Goal: Information Seeking & Learning: Learn about a topic

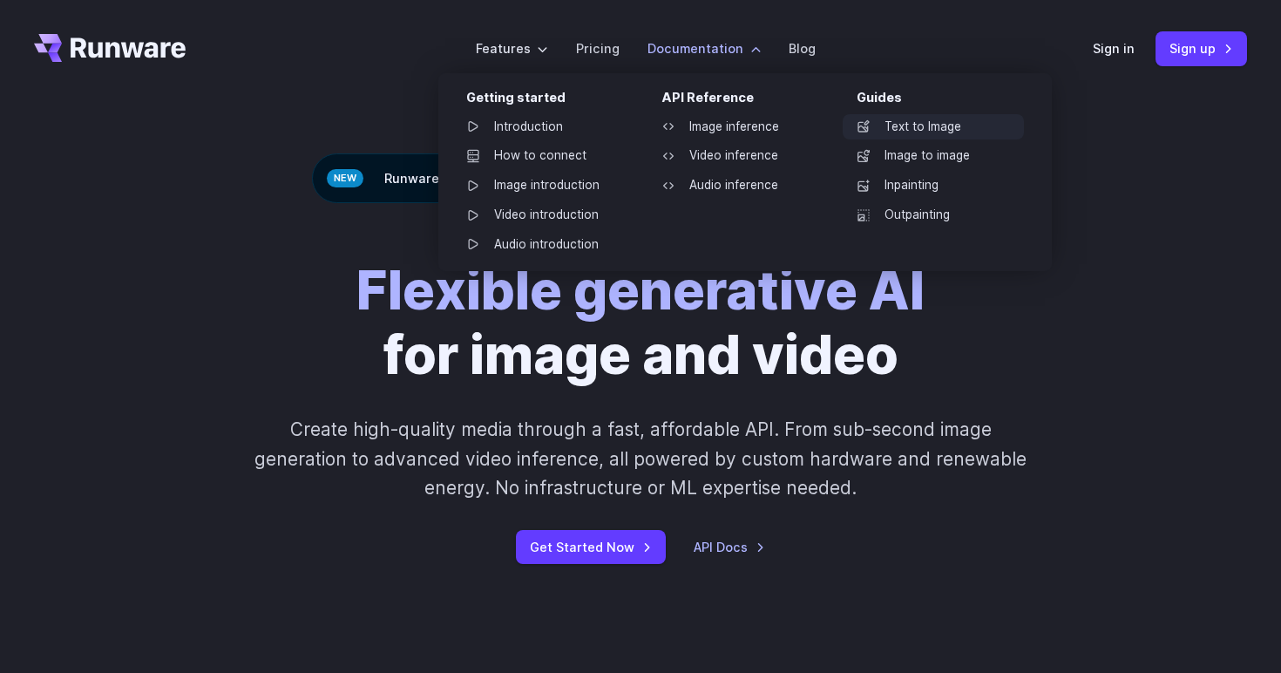
click at [898, 120] on link "Text to Image" at bounding box center [933, 127] width 181 height 26
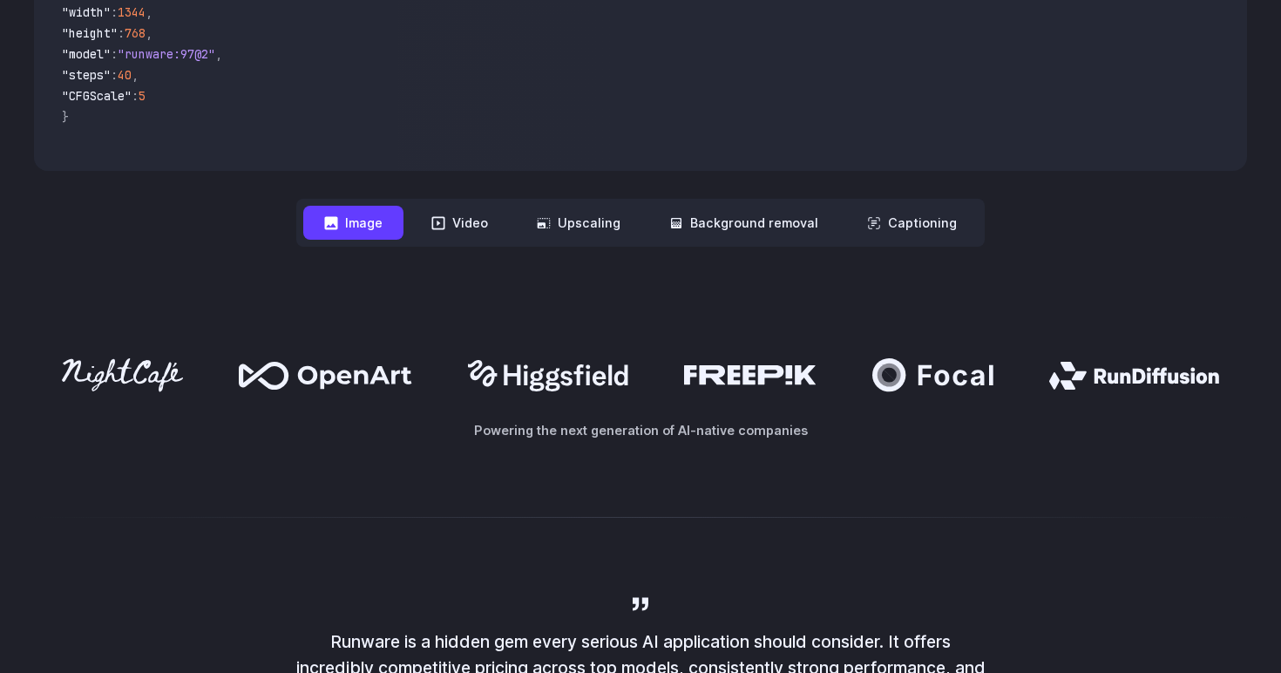
scroll to position [778, 0]
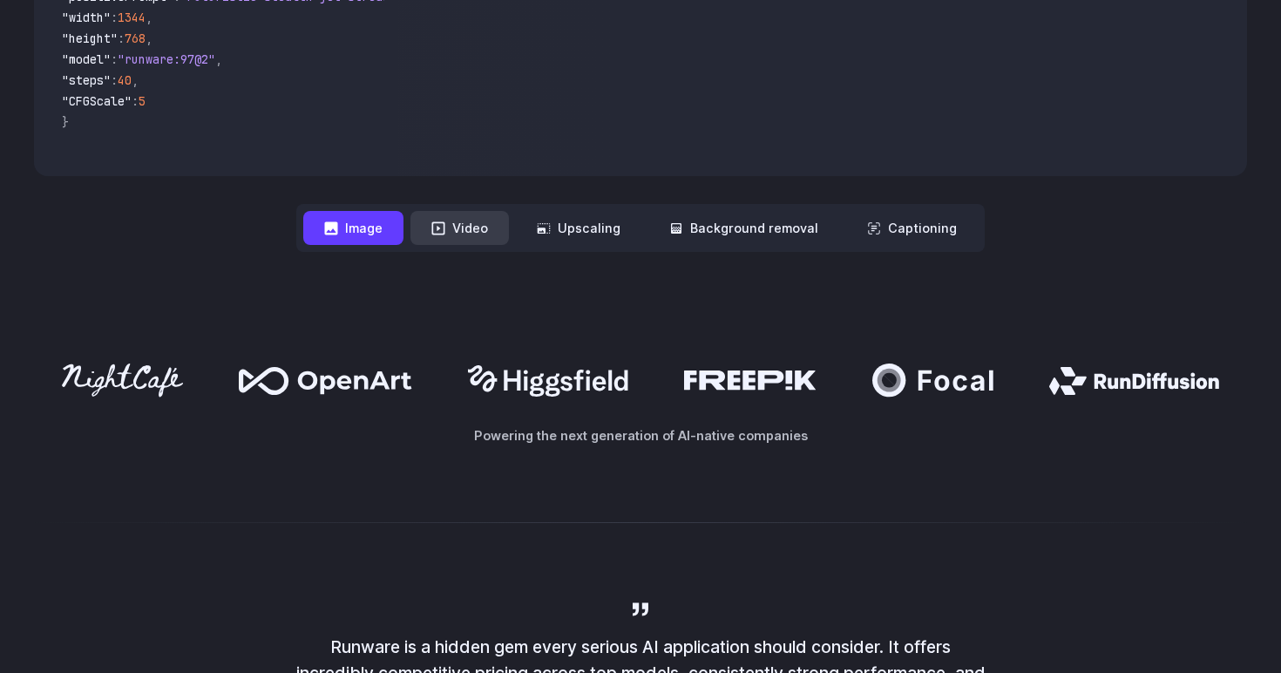
click at [484, 229] on button "Video" at bounding box center [459, 228] width 98 height 34
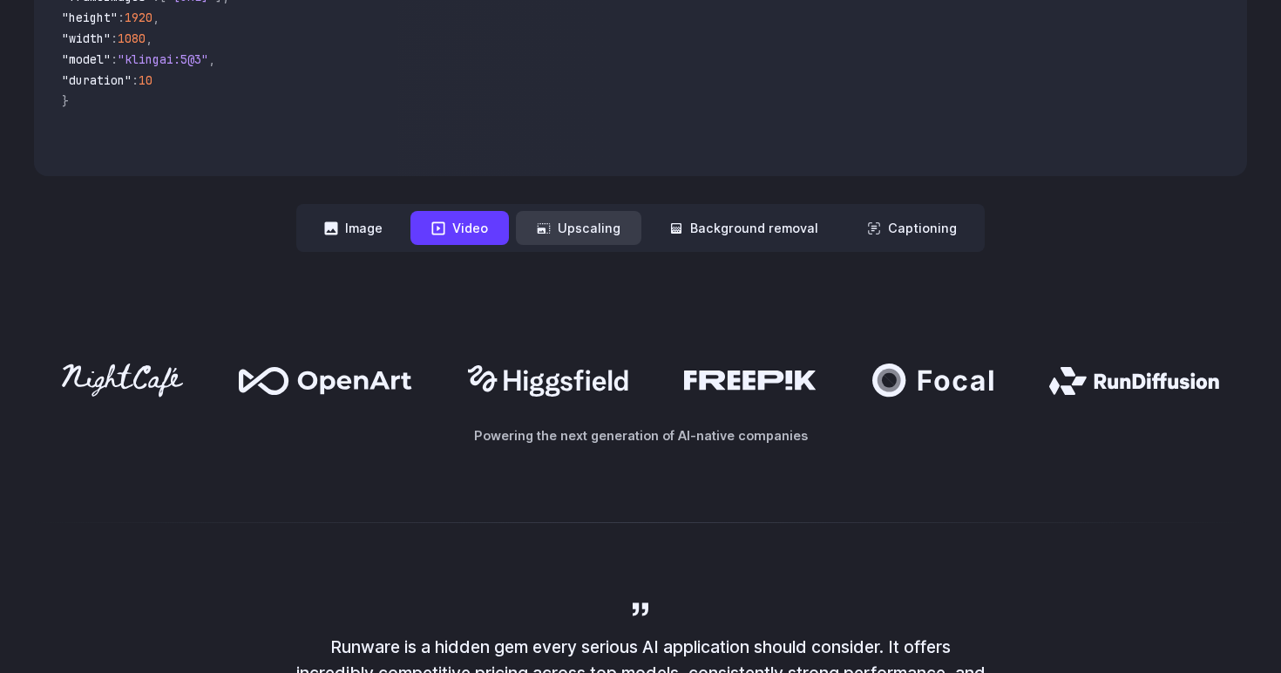
click at [586, 221] on button "Upscaling" at bounding box center [578, 228] width 125 height 34
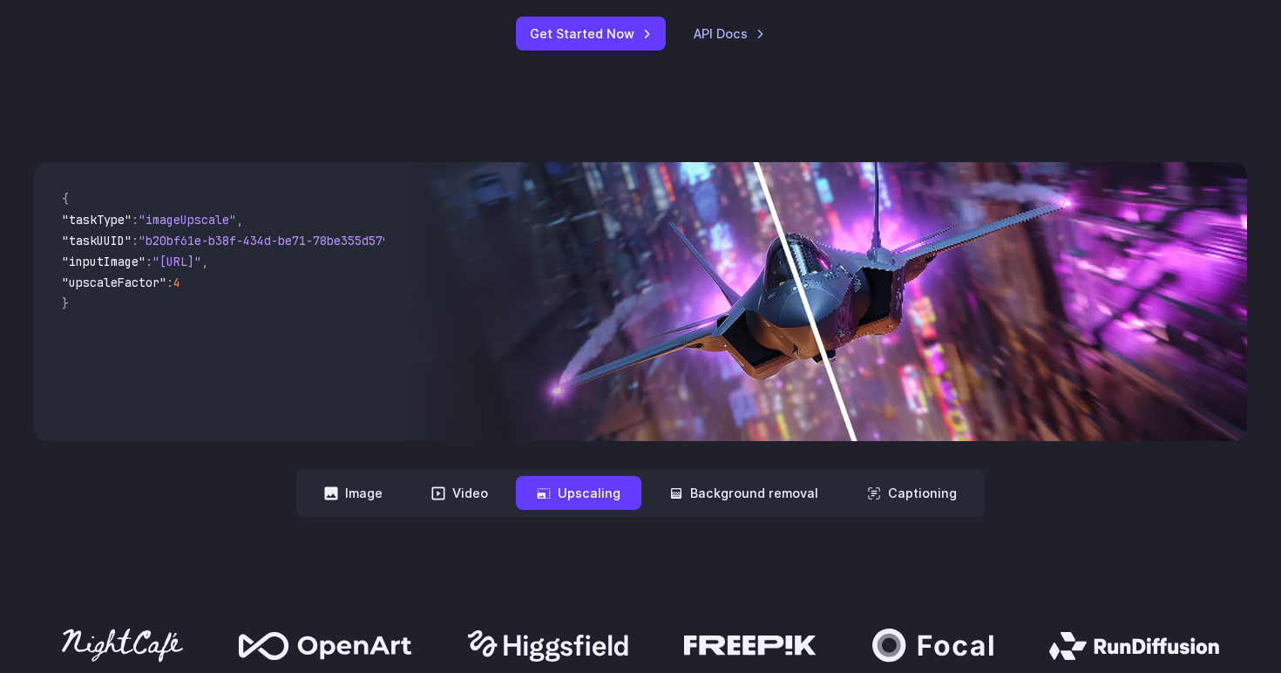
scroll to position [641, 0]
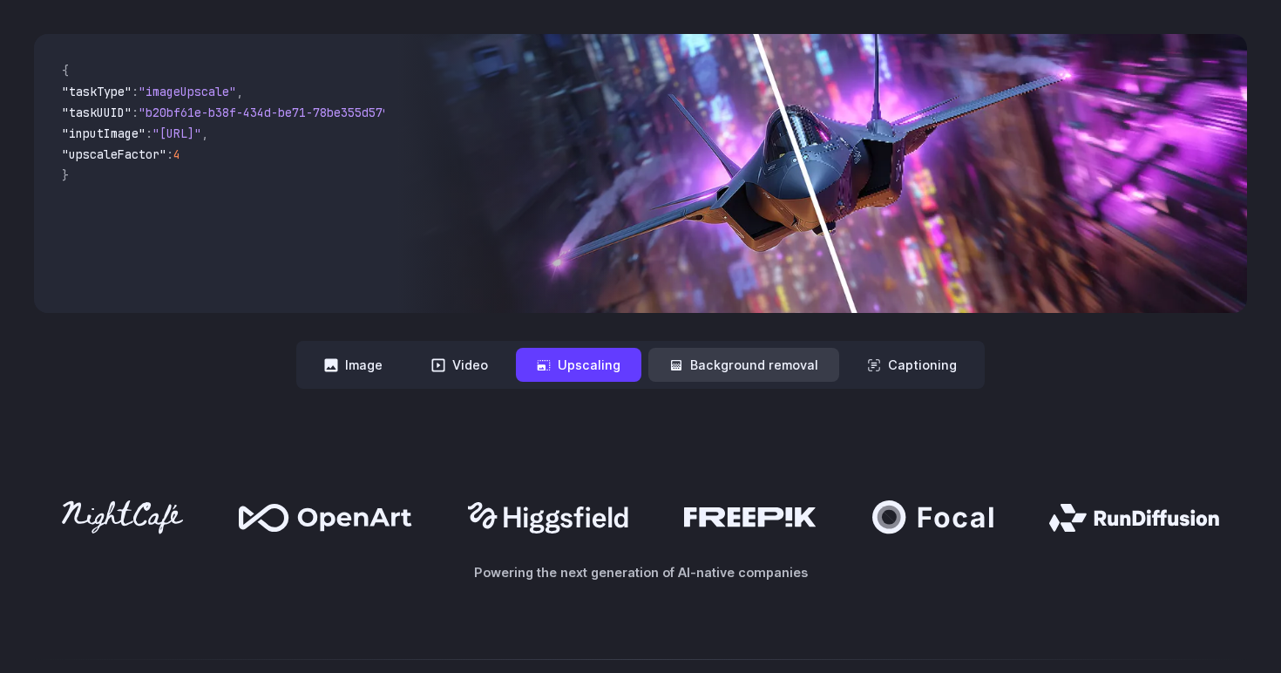
click at [765, 364] on button "Background removal" at bounding box center [743, 365] width 191 height 34
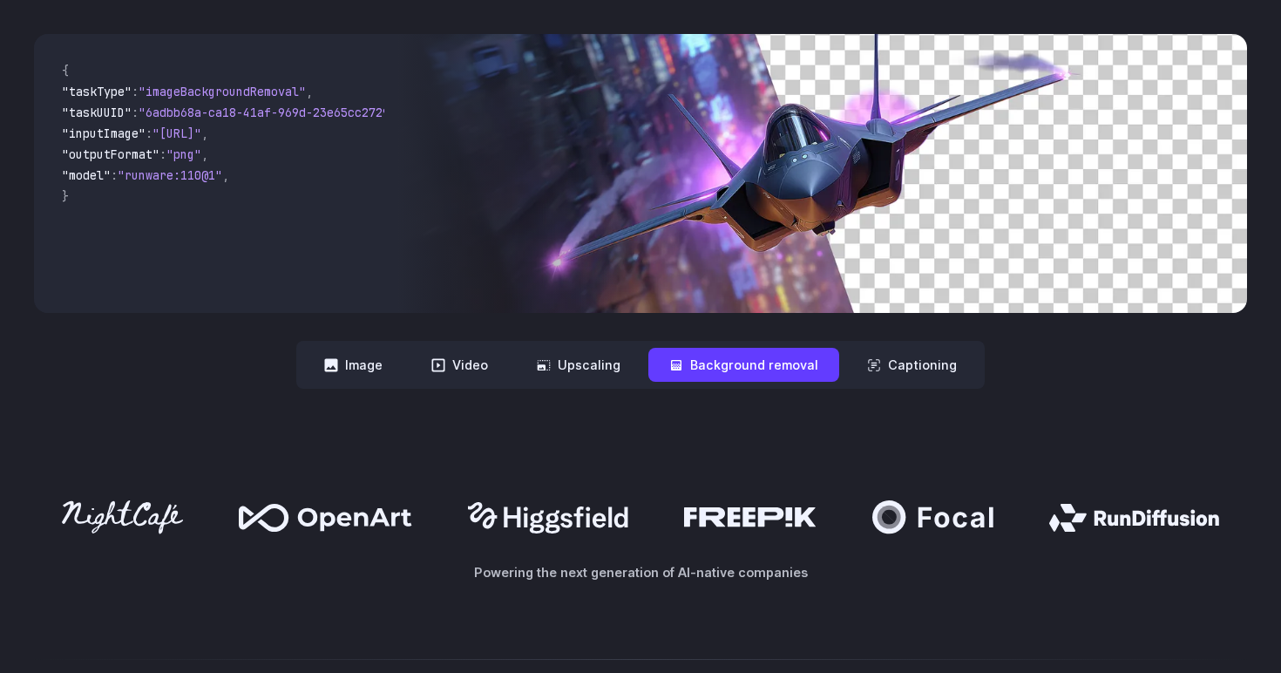
scroll to position [592, 0]
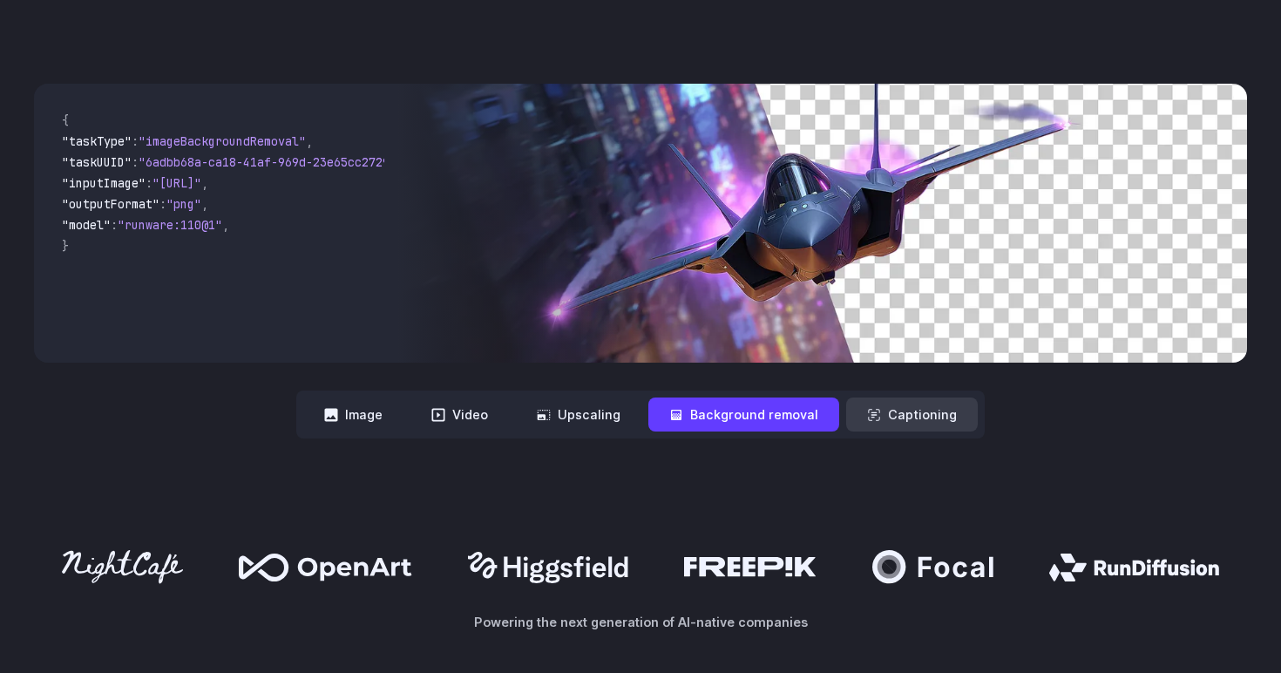
click at [903, 427] on button "Captioning" at bounding box center [912, 414] width 132 height 34
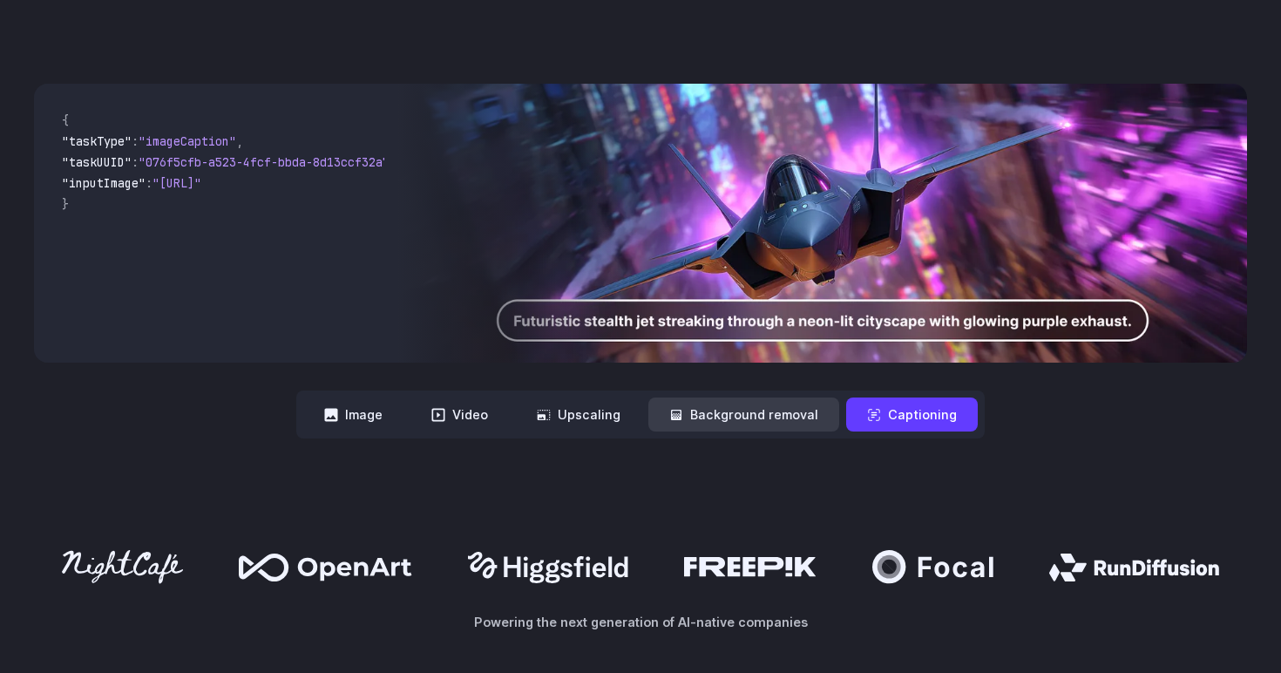
click at [774, 420] on button "Background removal" at bounding box center [743, 414] width 191 height 34
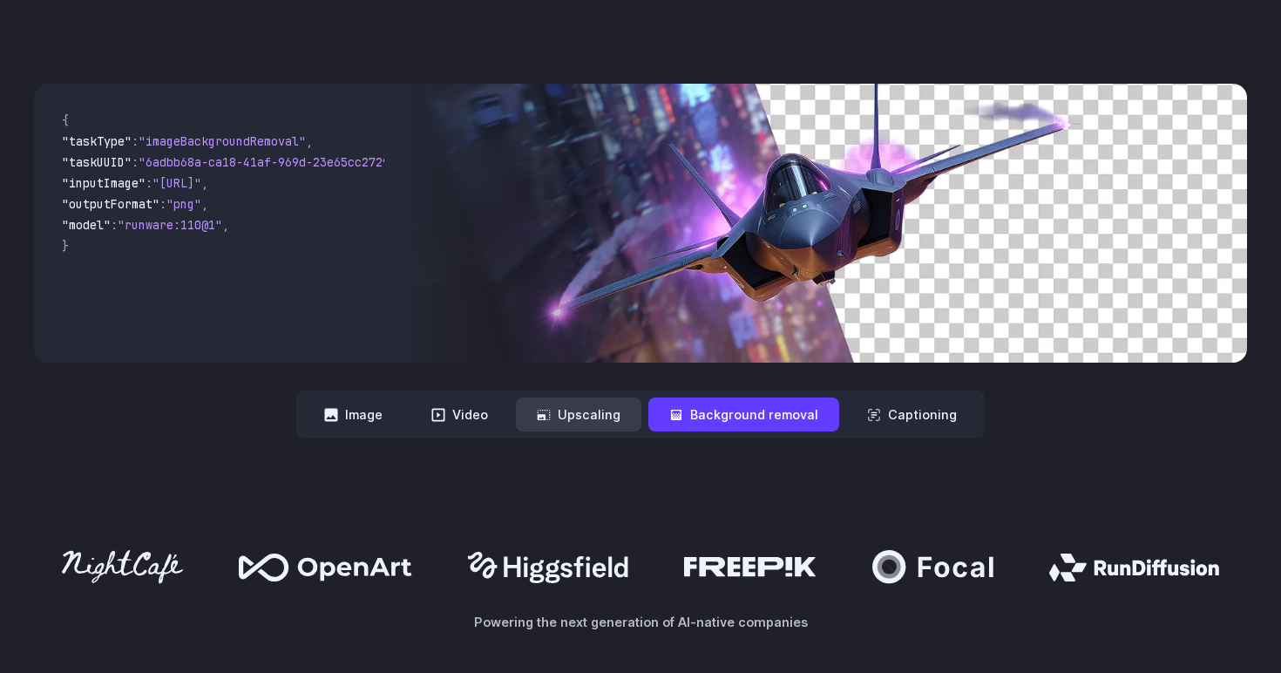
click at [567, 419] on button "Upscaling" at bounding box center [578, 414] width 125 height 34
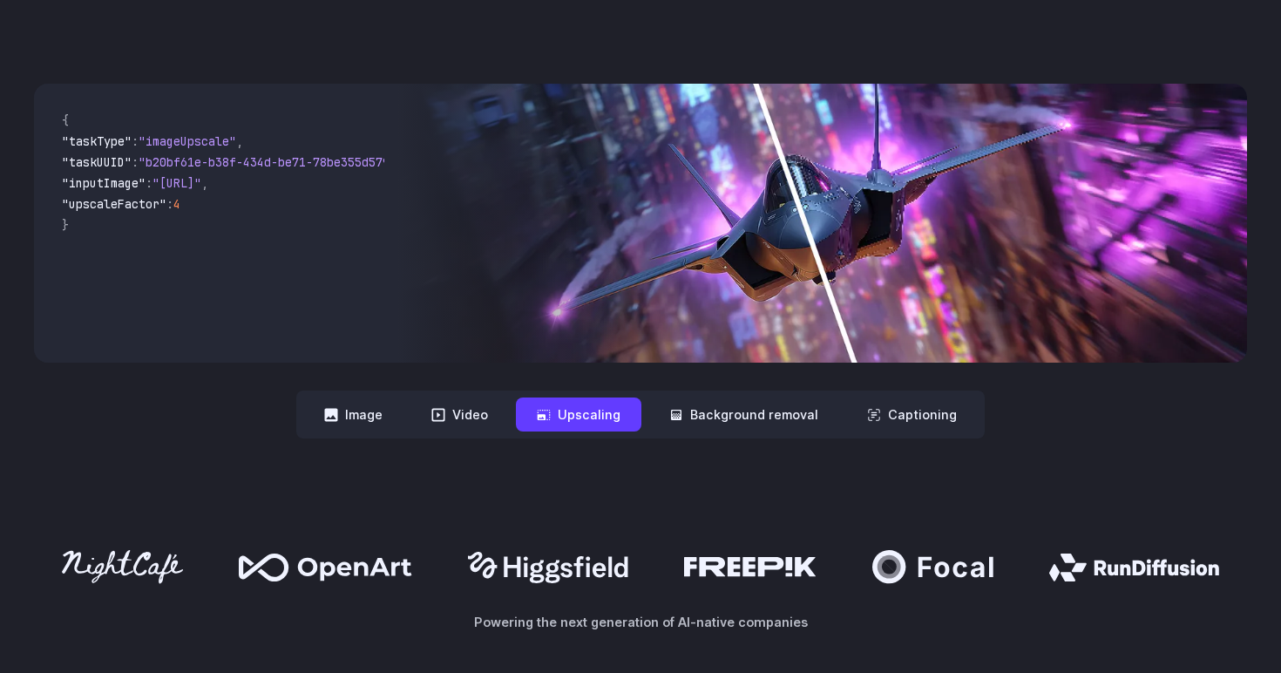
click at [673, 386] on div "**********" at bounding box center [640, 261] width 1213 height 355
click at [735, 403] on button "Background removal" at bounding box center [743, 414] width 191 height 34
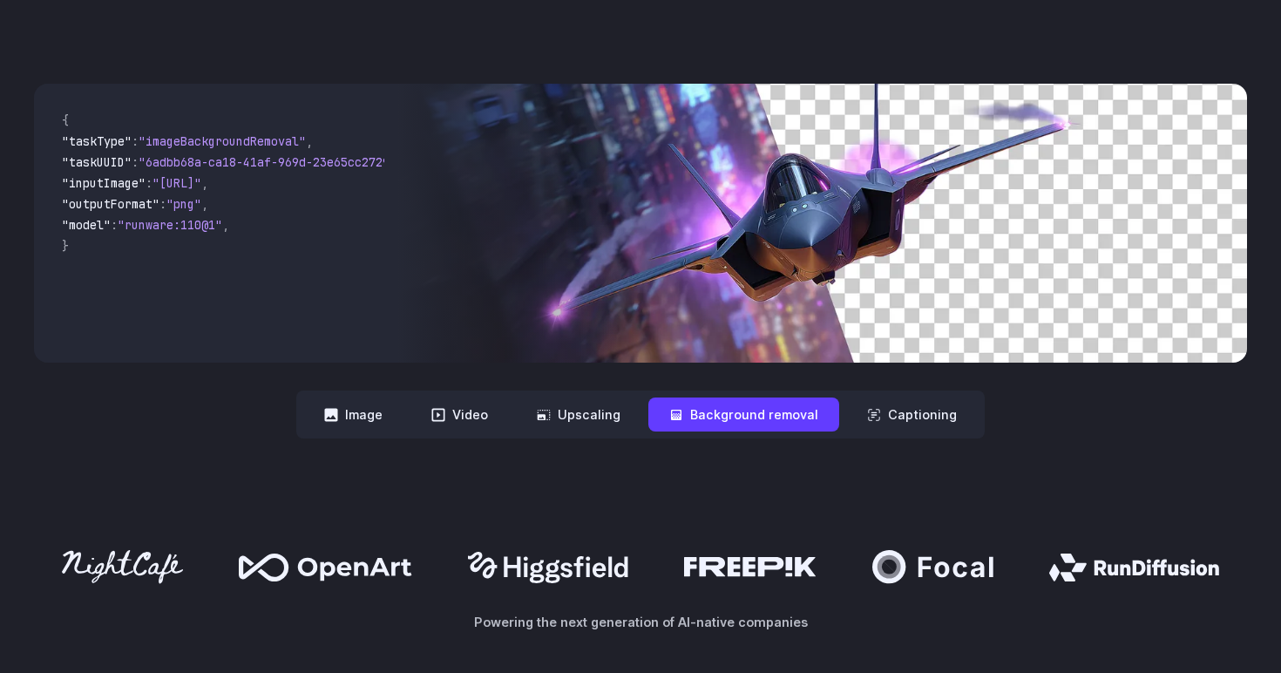
click at [648, 410] on nav "**********" at bounding box center [640, 414] width 688 height 48
click at [579, 410] on button "Upscaling" at bounding box center [578, 414] width 125 height 34
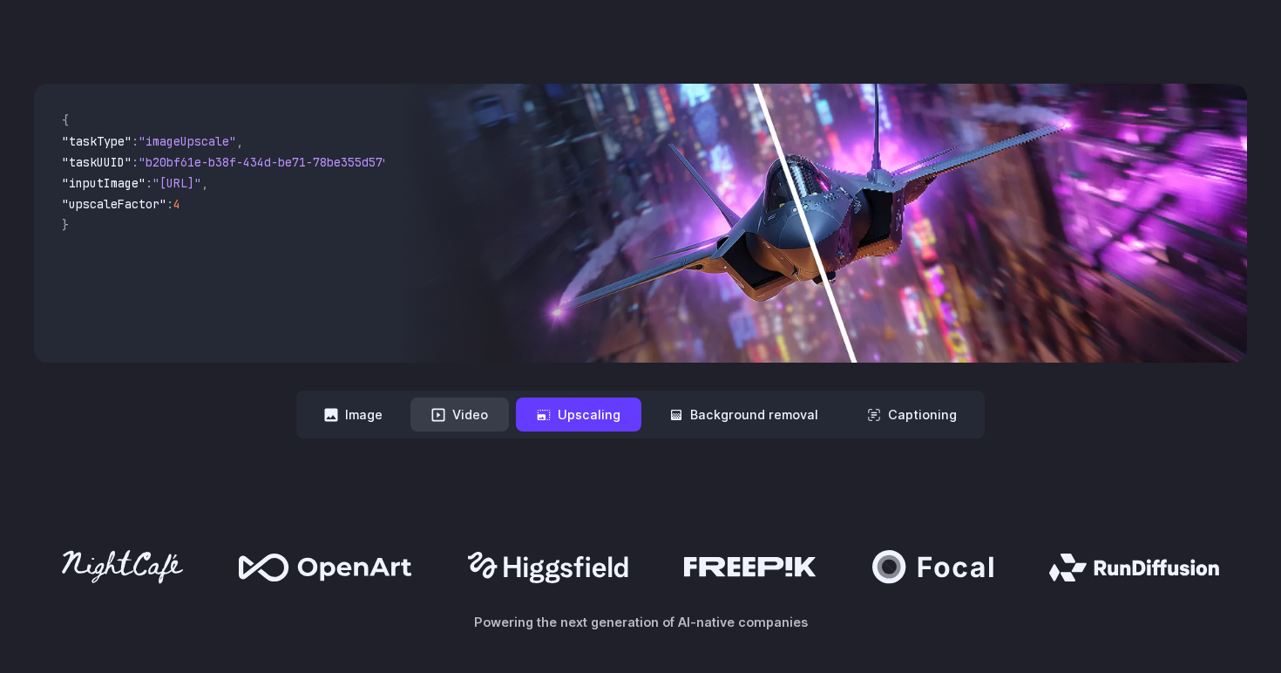
click at [467, 413] on button "Video" at bounding box center [459, 414] width 98 height 34
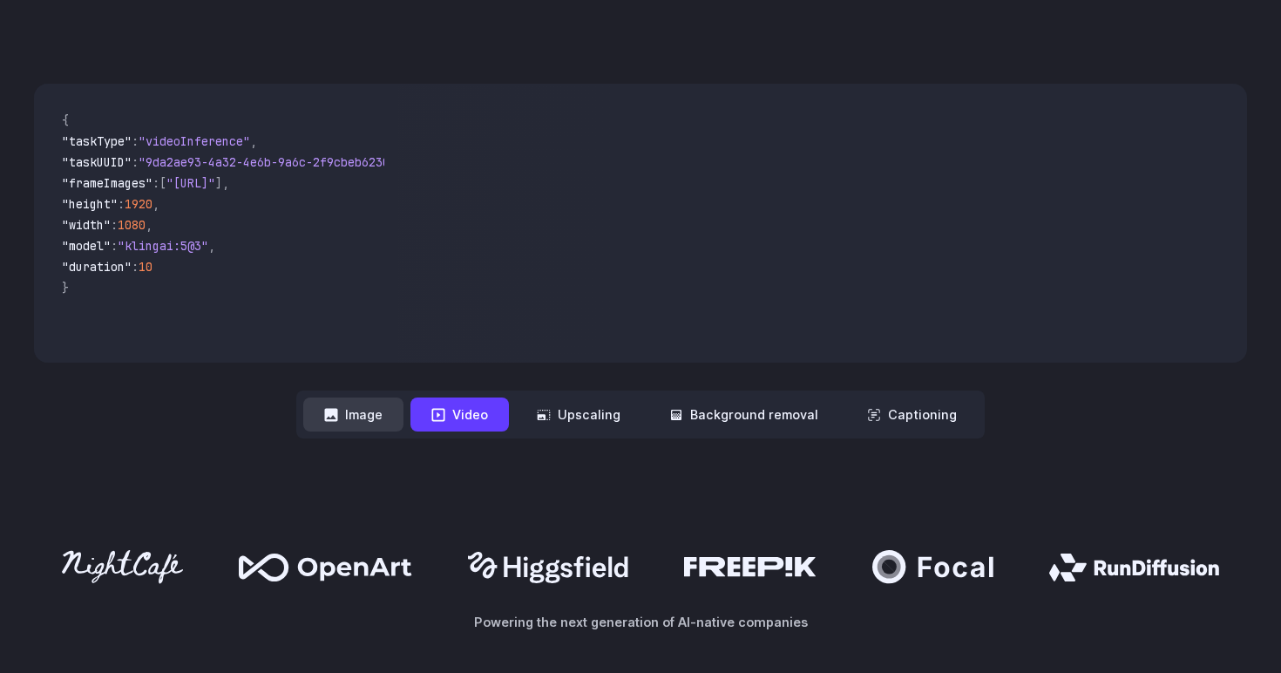
click at [362, 418] on button "Image" at bounding box center [353, 414] width 100 height 34
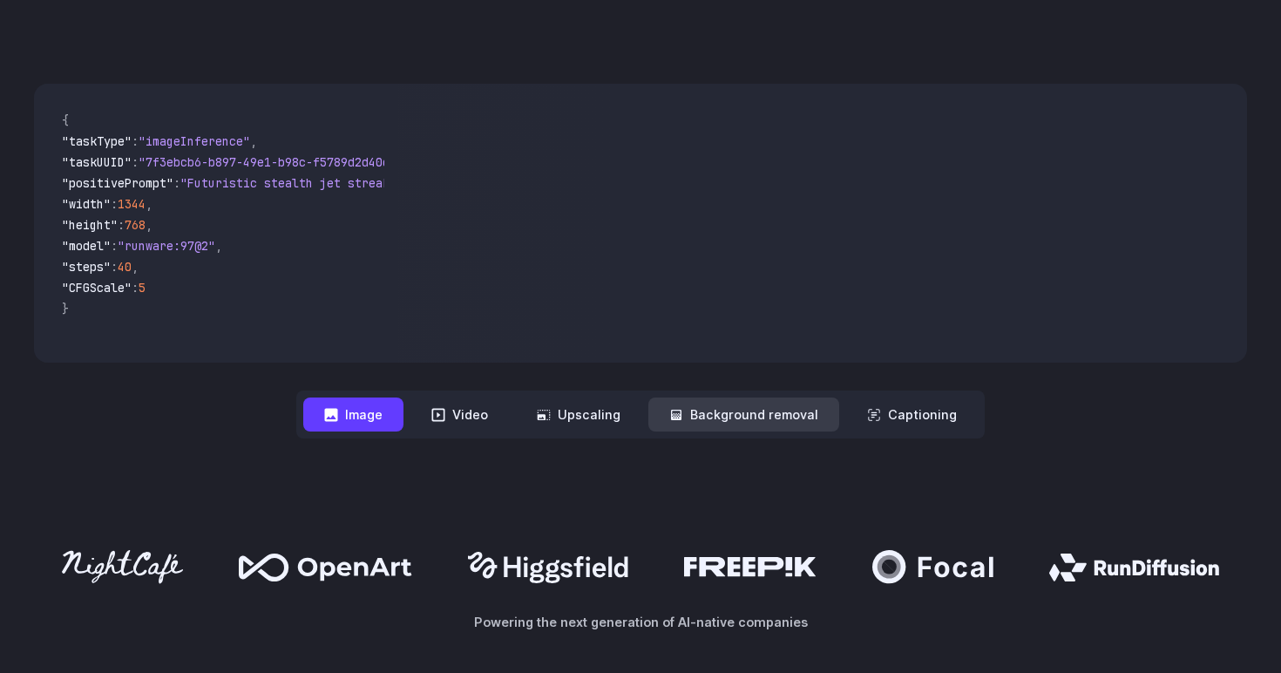
click at [741, 404] on button "Background removal" at bounding box center [743, 414] width 191 height 34
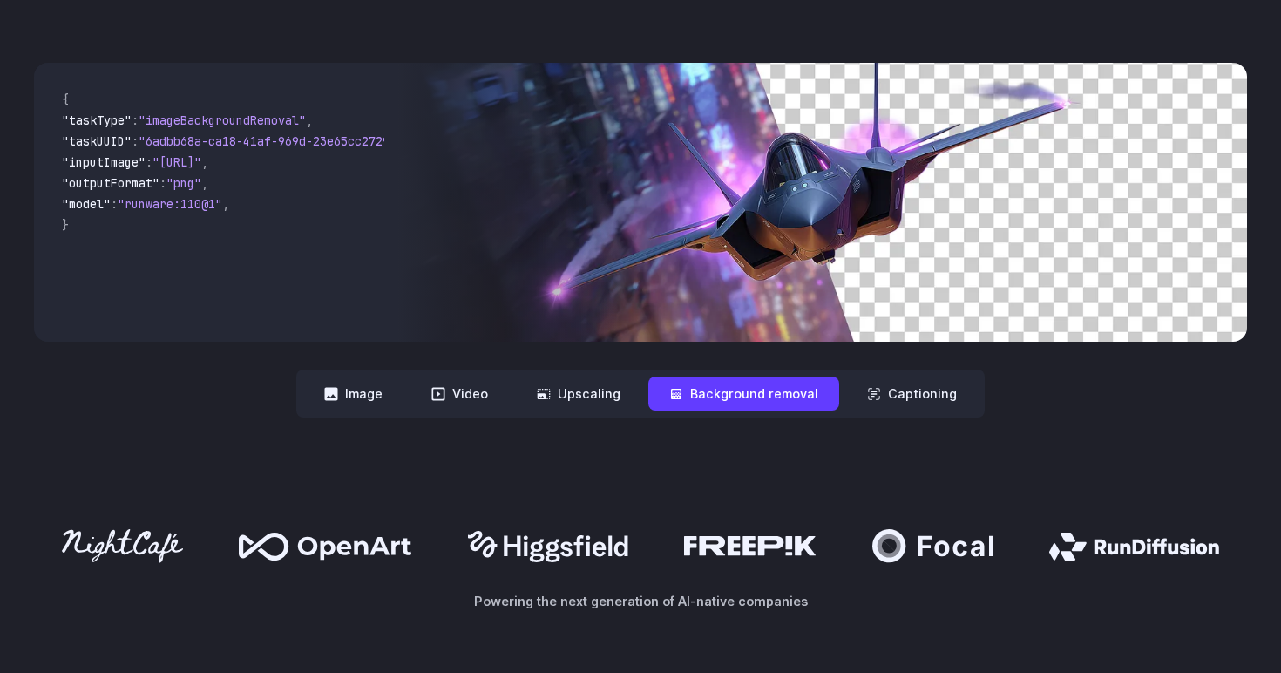
scroll to position [613, 0]
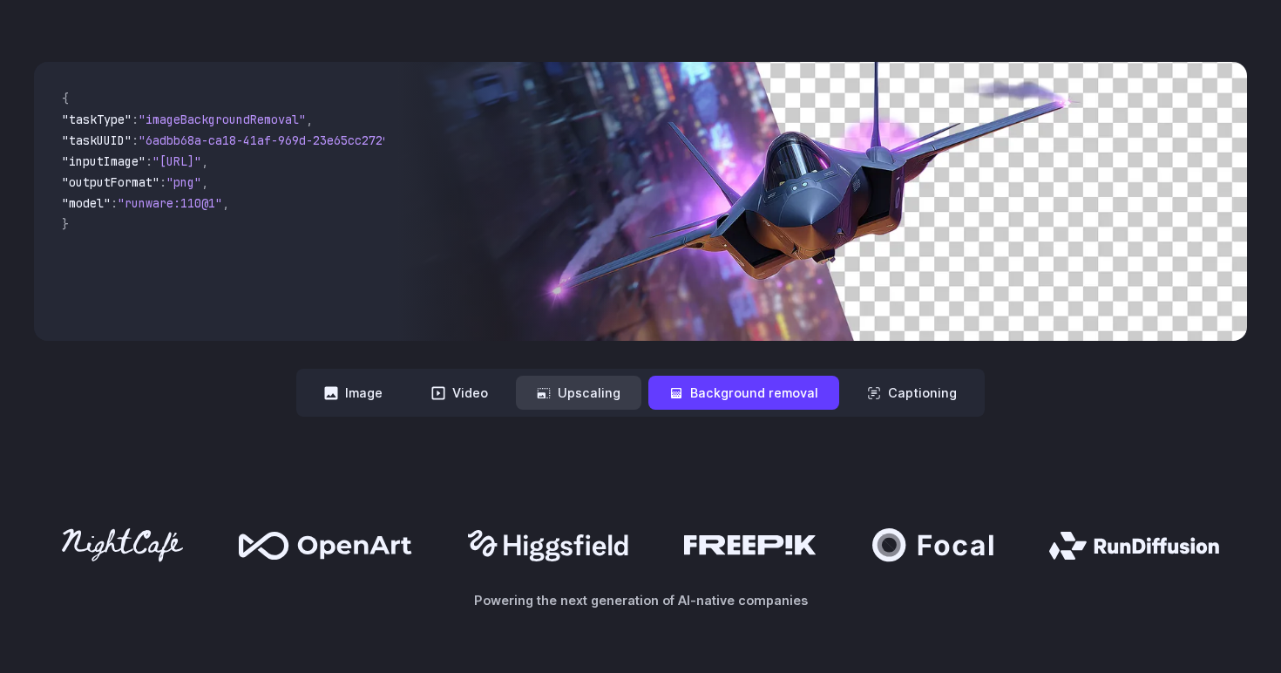
click at [561, 392] on button "Upscaling" at bounding box center [578, 393] width 125 height 34
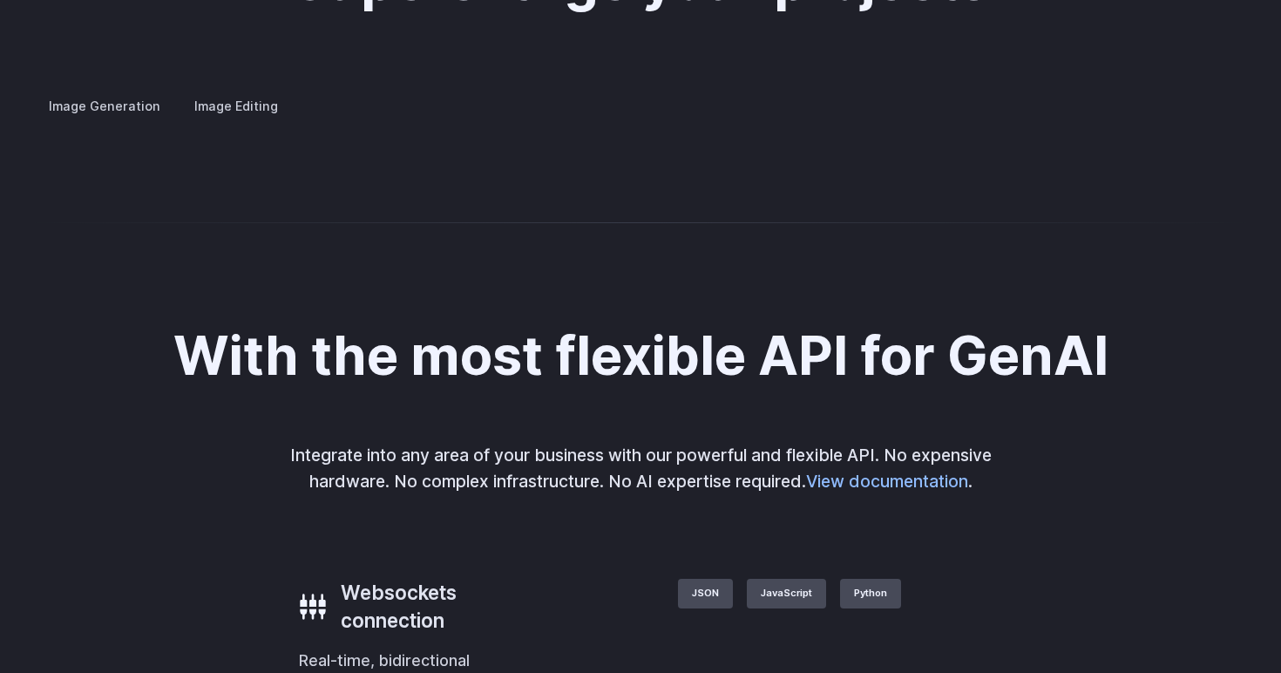
scroll to position [3421, 0]
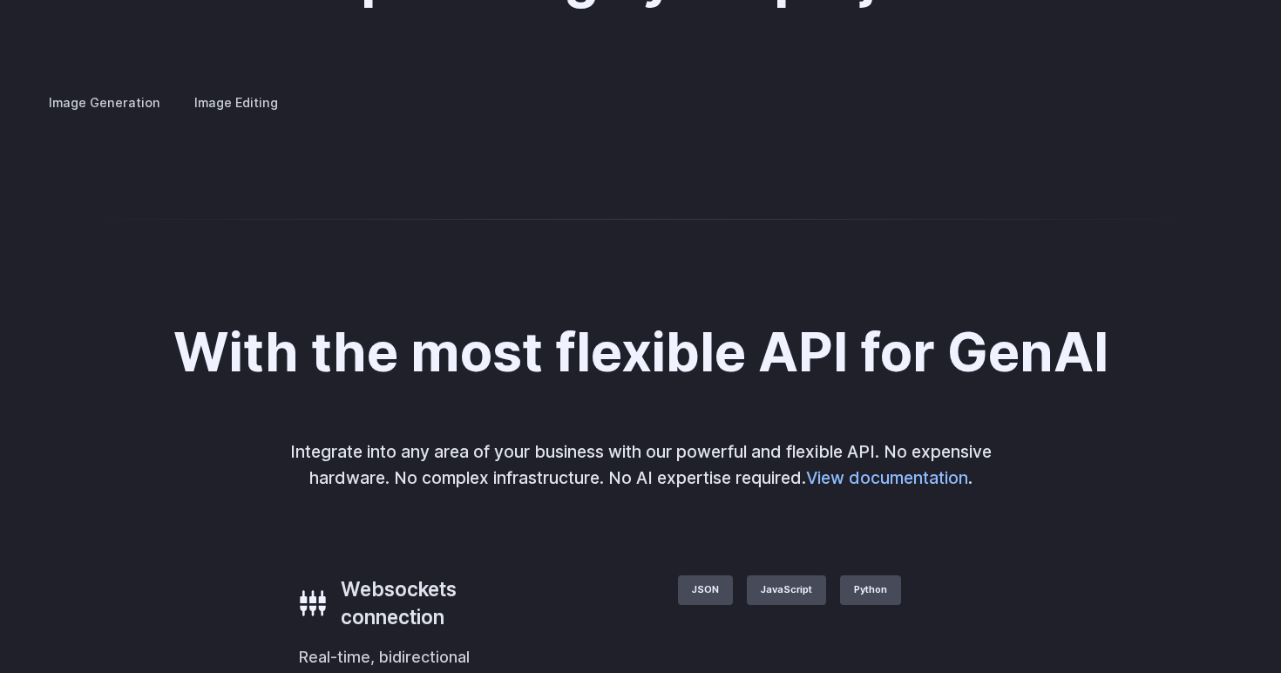
click at [0, 0] on button "Go to 3 of 4" at bounding box center [0, 0] width 0 height 0
click at [0, 0] on div at bounding box center [0, 0] width 0 height 0
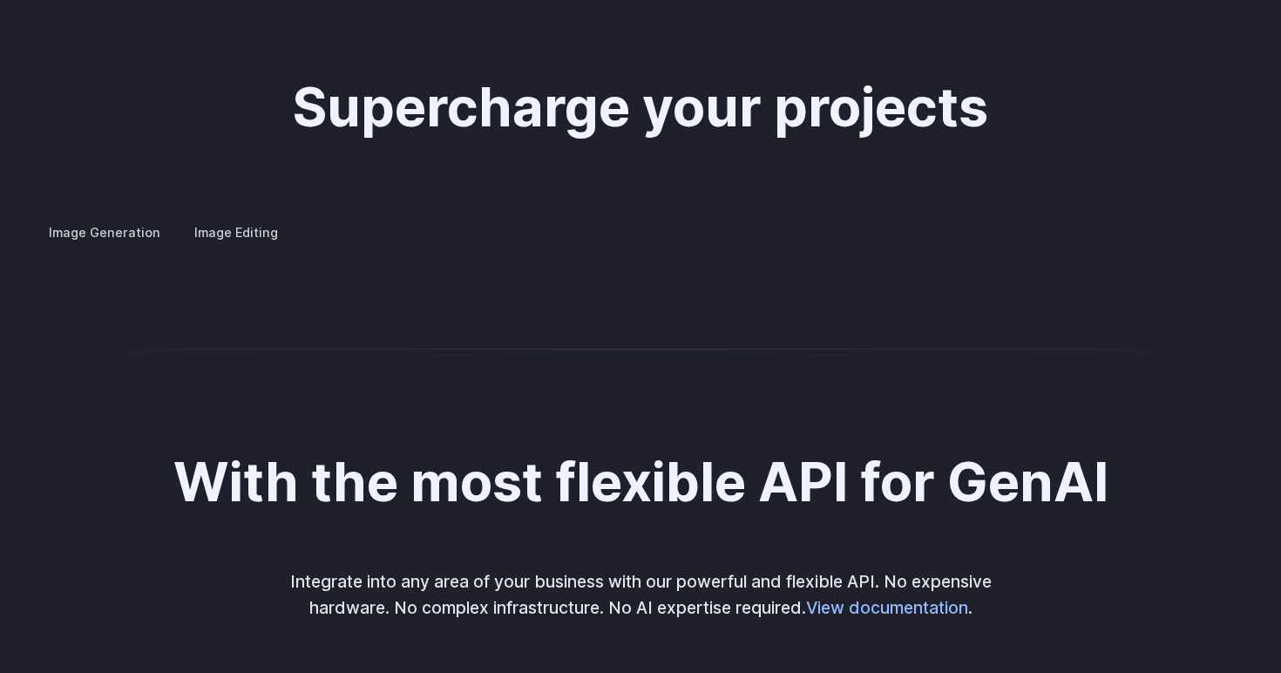
scroll to position [3297, 0]
